Goal: Transaction & Acquisition: Purchase product/service

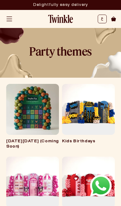
click at [99, 21] on li at bounding box center [102, 19] width 9 height 9
click at [101, 20] on icon at bounding box center [102, 19] width 2 height 4
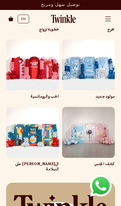
scroll to position [318, 0]
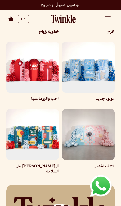
click at [100, 164] on link "كشف الجنس" at bounding box center [88, 166] width 53 height 5
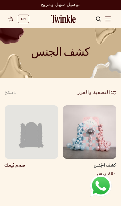
click at [97, 163] on link "كشف الجنس" at bounding box center [90, 166] width 54 height 6
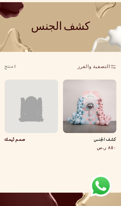
scroll to position [28, 0]
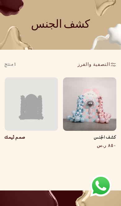
click at [25, 135] on link "صمم ثيمك" at bounding box center [15, 138] width 21 height 6
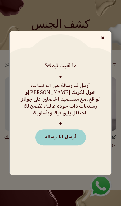
click at [106, 40] on span "×" at bounding box center [103, 39] width 11 height 12
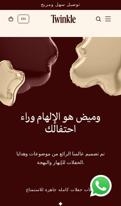
scroll to position [141, 0]
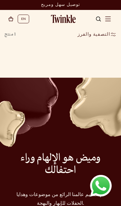
click at [114, 16] on span "القائمة" at bounding box center [108, 19] width 14 height 14
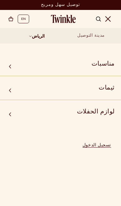
click at [99, 65] on summary "مناسبات" at bounding box center [60, 64] width 121 height 15
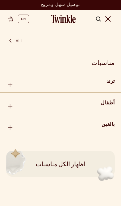
click at [10, 127] on icon at bounding box center [10, 128] width 0 height 4
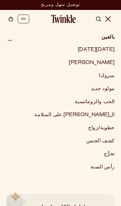
scroll to position [87, 0]
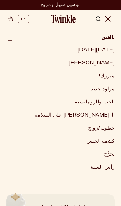
click at [101, 141] on link "كشف الجنس" at bounding box center [60, 142] width 121 height 12
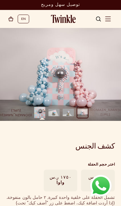
click at [70, 110] on button "تحميل الصورة 2 في عرض المعرض" at bounding box center [68, 112] width 11 height 11
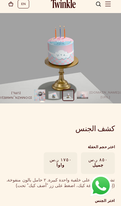
scroll to position [15, 0]
click at [59, 94] on button "تحميل الصورة 3 في عرض المعرض" at bounding box center [54, 95] width 11 height 11
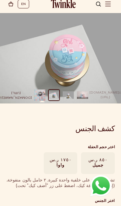
click at [23, 94] on button "//mytwinkle.com/cdn/shop/t/63/assets/pdp-next-arrow-mbl.png?v=88798660494587816…" at bounding box center [16, 95] width 14 height 14
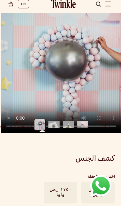
click at [70, 77] on video "كشف الجنس" at bounding box center [61, 73] width 120 height 120
click at [59, 78] on video "كشف الجنس" at bounding box center [61, 73] width 120 height 120
click at [62, 161] on h1 "كشف الجنس" at bounding box center [60, 158] width 109 height 9
click at [112, 86] on video "كشف الجنس" at bounding box center [61, 73] width 120 height 120
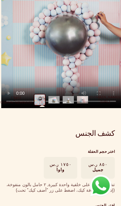
scroll to position [40, 0]
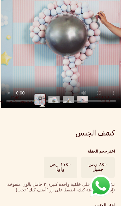
click at [86, 101] on button "تحميل الصورة 1 في عرض المعرض" at bounding box center [82, 99] width 11 height 11
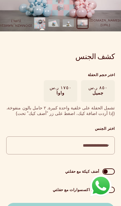
scroll to position [111, 0]
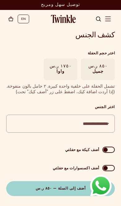
click at [111, 148] on span at bounding box center [109, 150] width 12 height 6
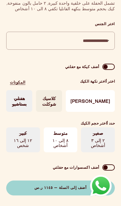
scroll to position [197, 0]
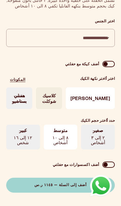
click at [108, 62] on span at bounding box center [109, 64] width 12 height 6
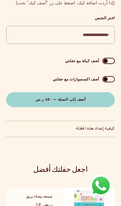
scroll to position [234, 0]
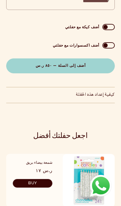
click at [109, 28] on span at bounding box center [109, 27] width 12 height 6
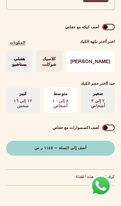
click at [109, 130] on span at bounding box center [109, 128] width 12 height 6
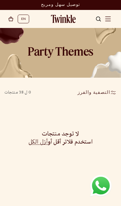
click at [116, 87] on div "مناسبة (0) مناسبة الحب والرومانسية (1) الحب والرومانسية (1 منتج) ال[PERSON_NAME…" at bounding box center [61, 92] width 112 height 13
click at [115, 16] on span "القائمة" at bounding box center [108, 19] width 14 height 14
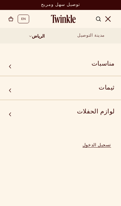
click at [105, 89] on summary "ثيمات" at bounding box center [60, 88] width 121 height 15
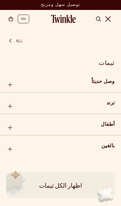
click at [104, 144] on div "بالغين" at bounding box center [60, 146] width 121 height 12
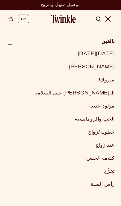
scroll to position [105, 0]
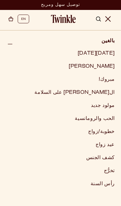
click at [111, 81] on link "مبروك!" at bounding box center [60, 80] width 121 height 12
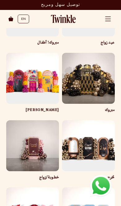
scroll to position [170, 0]
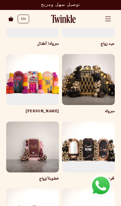
click at [96, 109] on link "مبروك" at bounding box center [88, 111] width 53 height 5
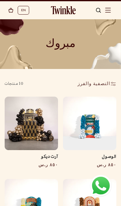
scroll to position [10, 0]
